Goal: Navigation & Orientation: Find specific page/section

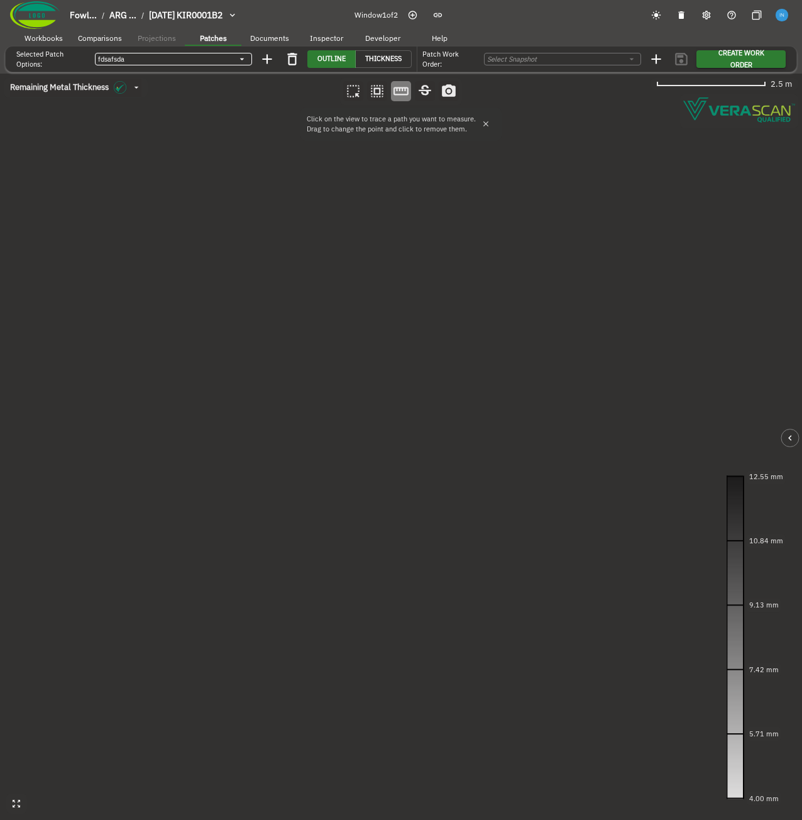
click at [146, 60] on body "Fowl... / ARG ... / 2024-09-20 KIR0001B2 Window 1 of 2 Workbooks Comparisons Pr…" at bounding box center [401, 432] width 802 height 864
click at [165, 292] on div at bounding box center [401, 410] width 802 height 820
click at [265, 62] on icon "button" at bounding box center [267, 59] width 16 height 16
